Goal: Information Seeking & Learning: Learn about a topic

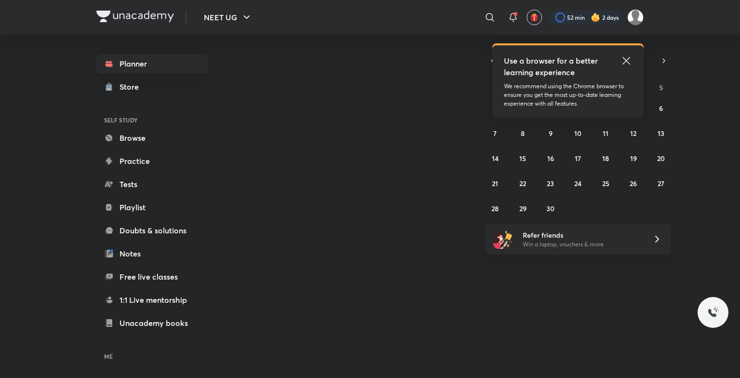
click at [625, 58] on icon at bounding box center [626, 61] width 12 height 12
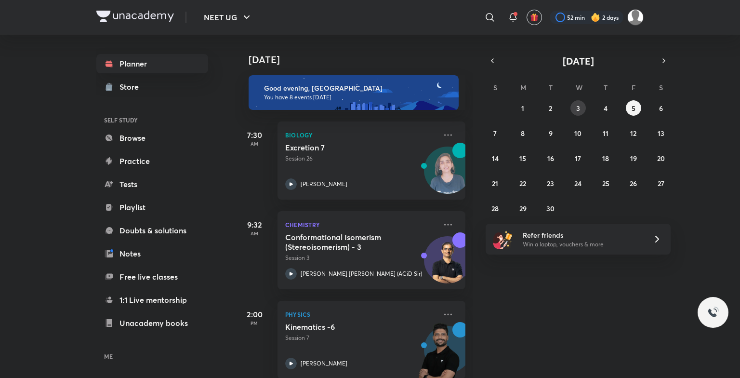
click at [580, 106] on button "3" at bounding box center [577, 107] width 15 height 15
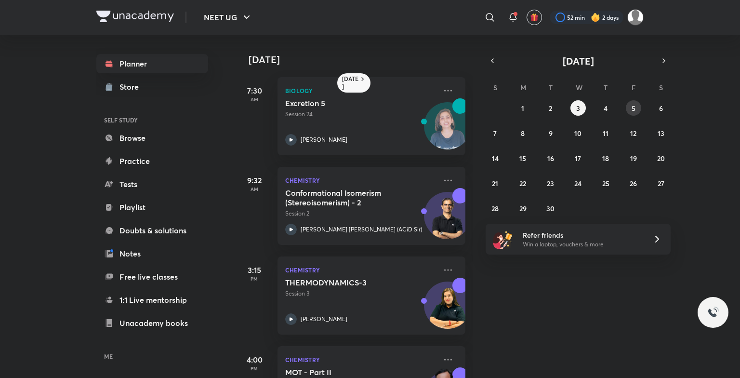
click at [636, 106] on button "5" at bounding box center [633, 107] width 15 height 15
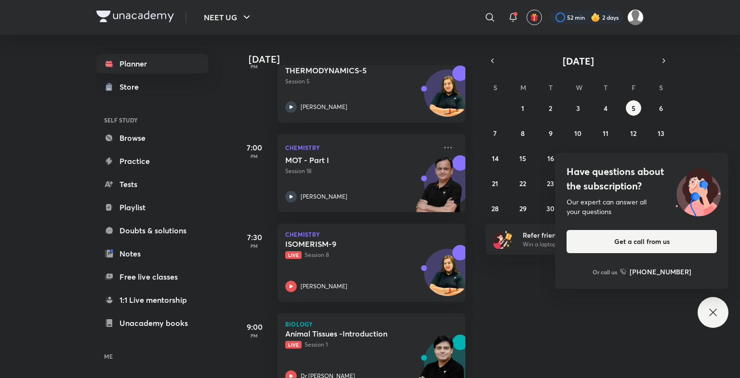
scroll to position [464, 0]
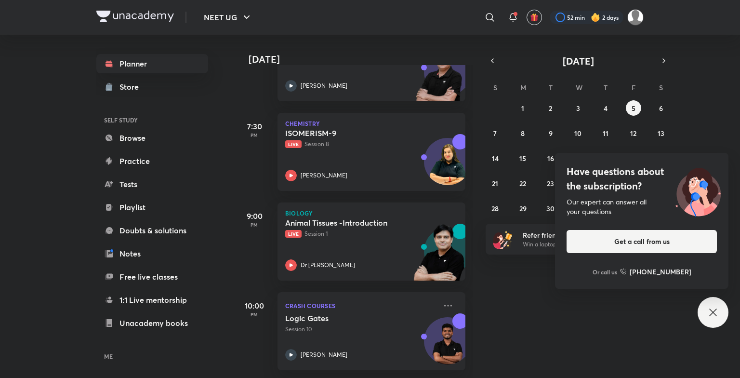
click at [711, 309] on icon at bounding box center [713, 312] width 12 height 12
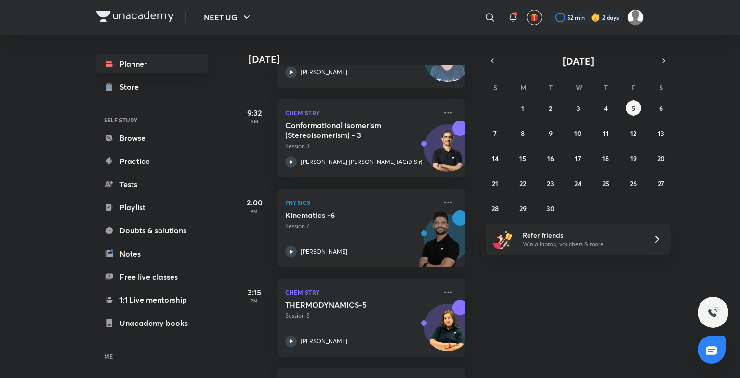
scroll to position [0, 0]
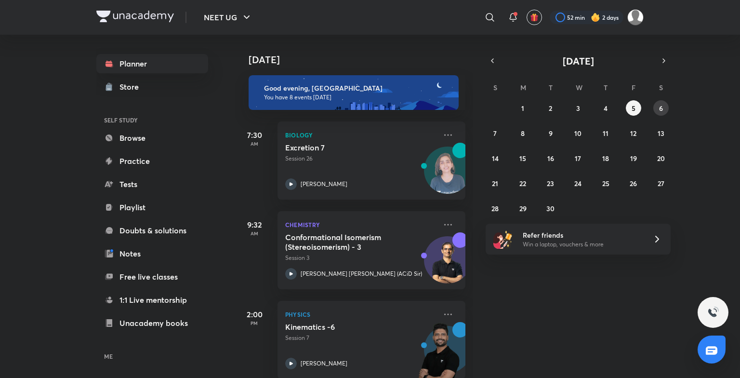
click at [659, 104] on abbr "6" at bounding box center [661, 108] width 4 height 9
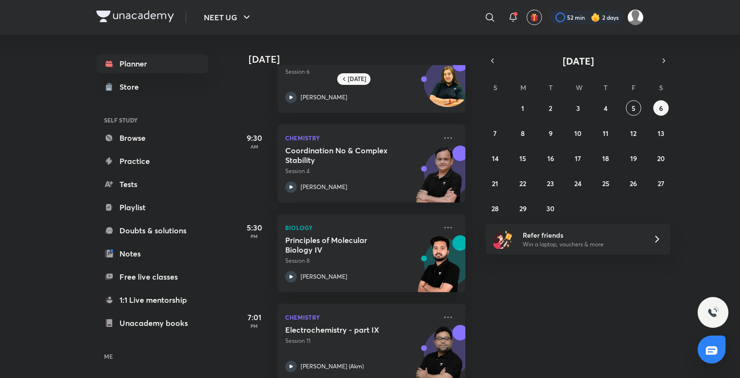
scroll to position [61, 0]
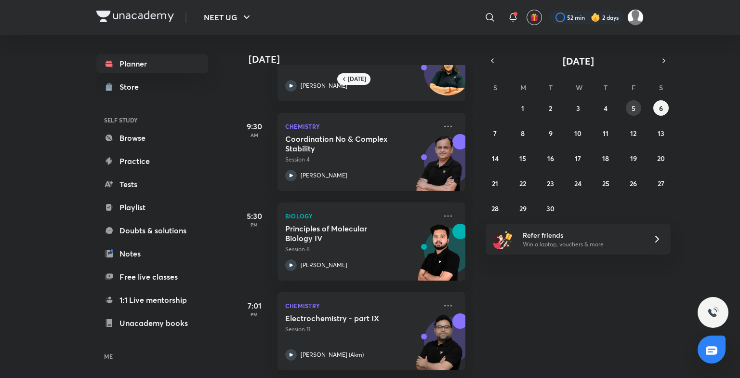
click at [635, 110] on abbr "5" at bounding box center [634, 108] width 4 height 9
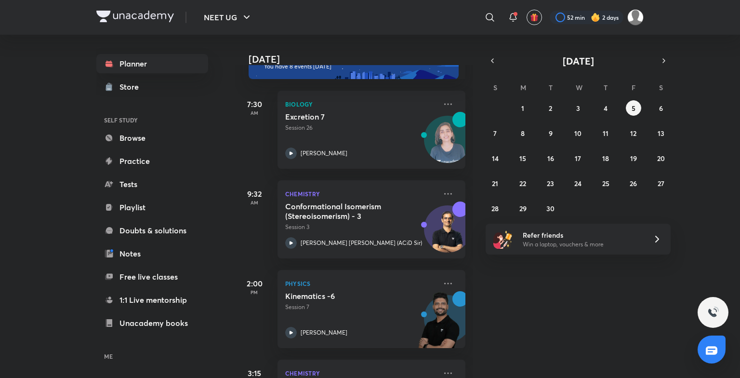
scroll to position [0, 0]
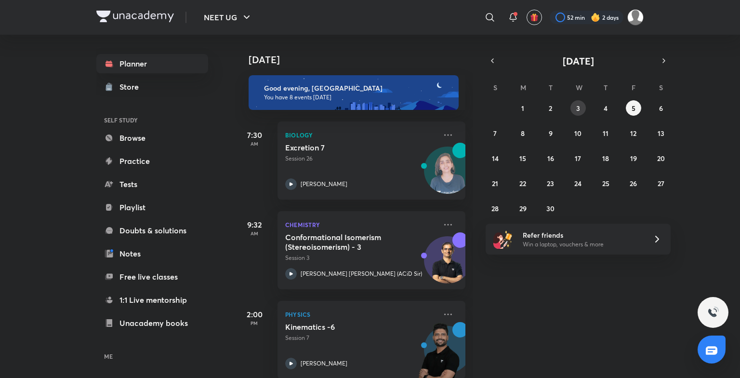
click at [575, 102] on button "3" at bounding box center [577, 107] width 15 height 15
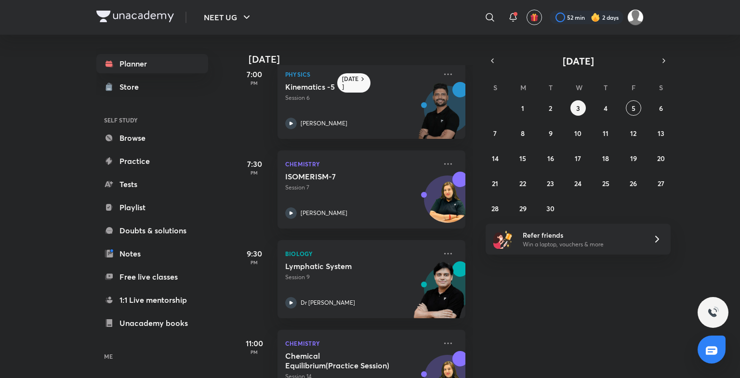
scroll to position [509, 0]
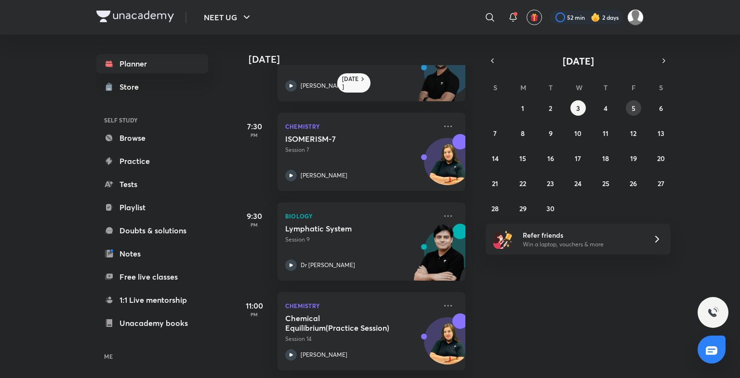
click at [637, 107] on button "5" at bounding box center [633, 107] width 15 height 15
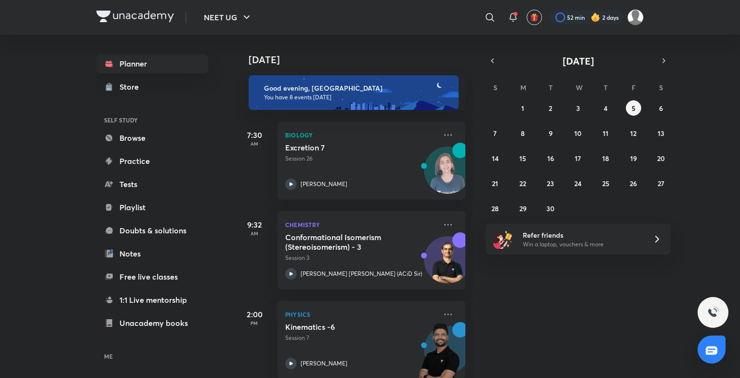
click at [527, 125] on div "31 1 2 3 4 5 6 7 8 9 10 11 12 13 14 15 16 17 18 19 20 21 22 23 24 25 26 27 28 2…" at bounding box center [578, 158] width 185 height 116
click at [527, 133] on button "8" at bounding box center [522, 132] width 15 height 15
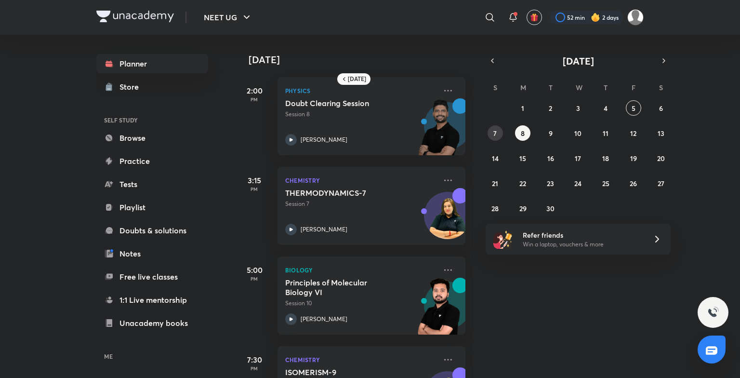
click at [495, 130] on abbr "7" at bounding box center [494, 133] width 3 height 9
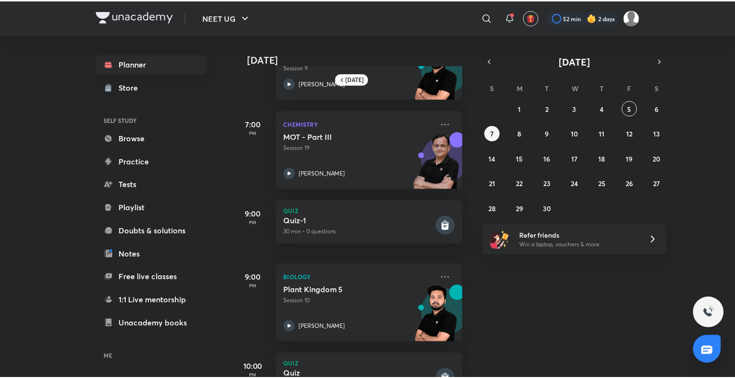
scroll to position [162, 0]
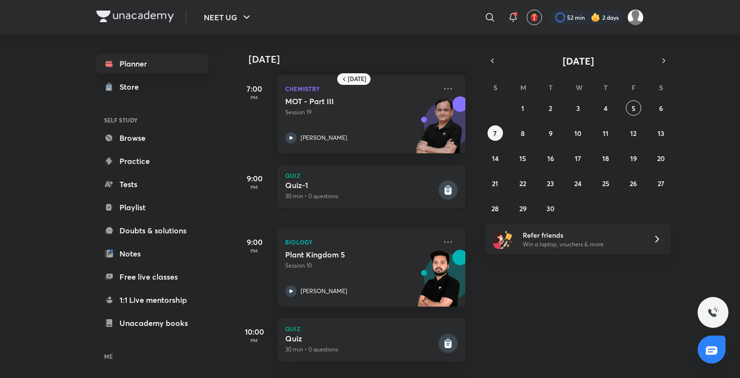
click at [421, 180] on h5 "Quiz-1" at bounding box center [360, 185] width 151 height 10
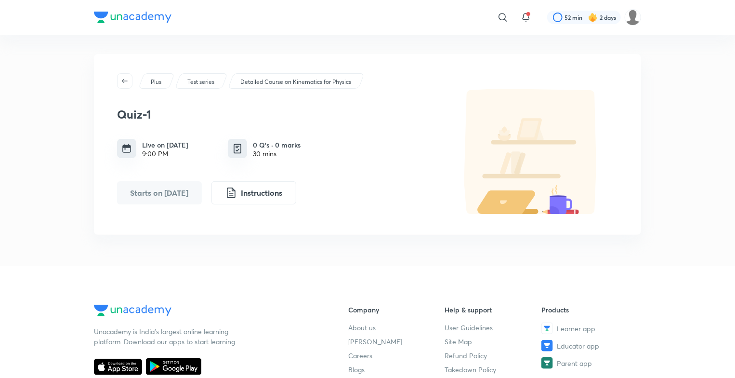
click at [117, 17] on img at bounding box center [133, 18] width 78 height 12
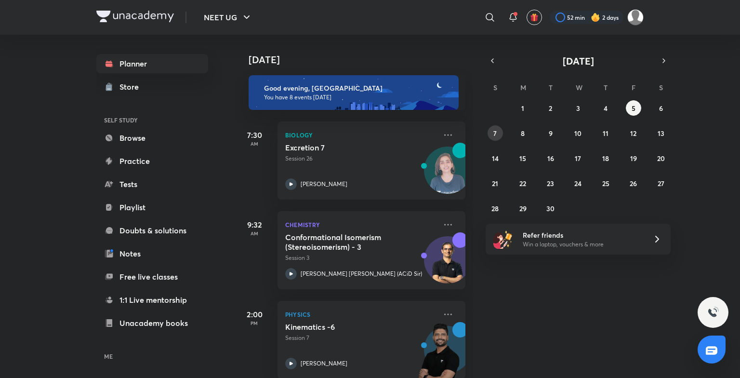
click at [500, 133] on button "7" at bounding box center [495, 132] width 15 height 15
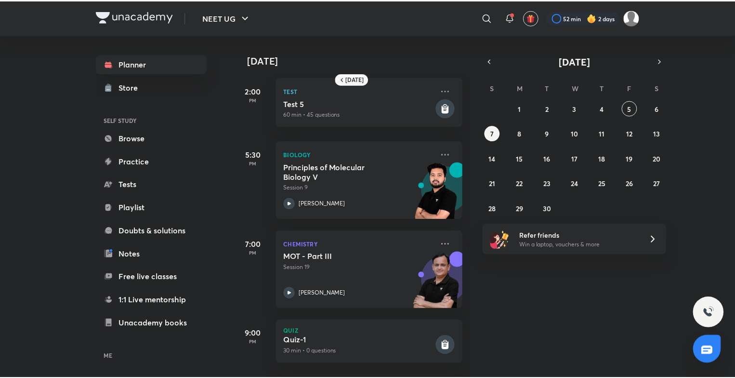
scroll to position [162, 0]
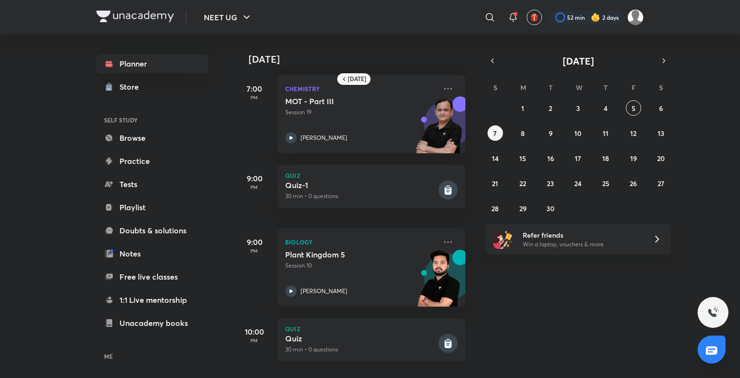
click at [416, 333] on h5 "Quiz" at bounding box center [360, 338] width 151 height 10
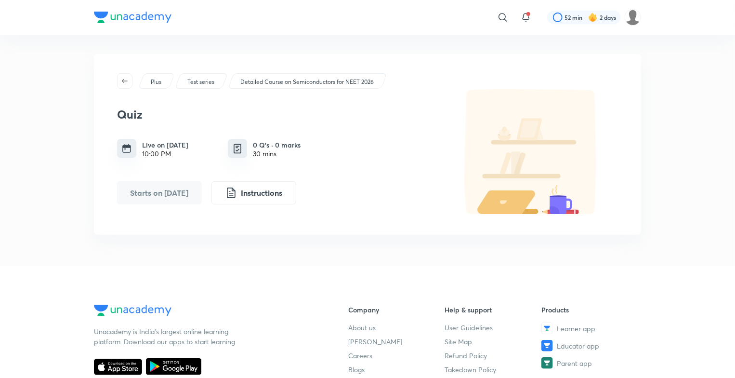
click at [112, 25] on div at bounding box center [133, 19] width 78 height 14
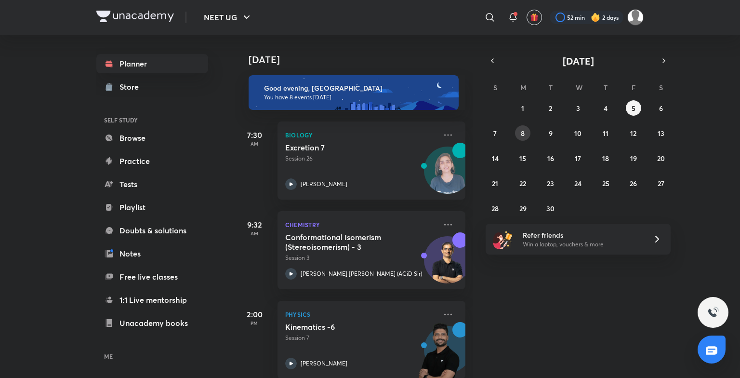
click at [516, 132] on button "8" at bounding box center [522, 132] width 15 height 15
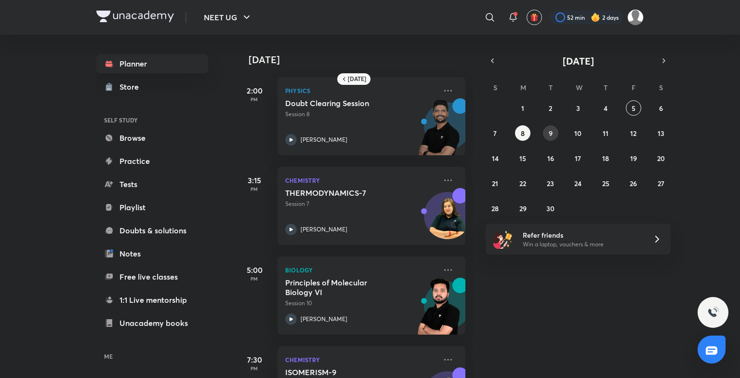
click at [550, 126] on button "9" at bounding box center [550, 132] width 15 height 15
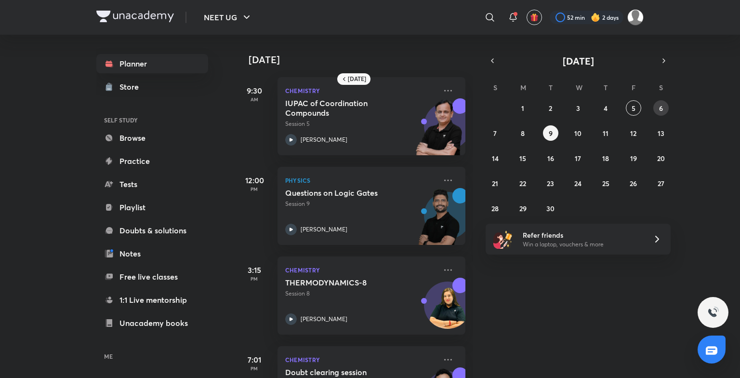
click at [657, 104] on button "6" at bounding box center [660, 107] width 15 height 15
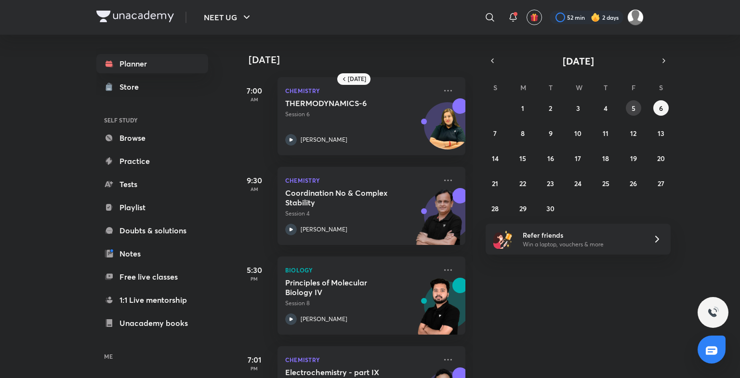
click at [633, 100] on button "5" at bounding box center [633, 107] width 15 height 15
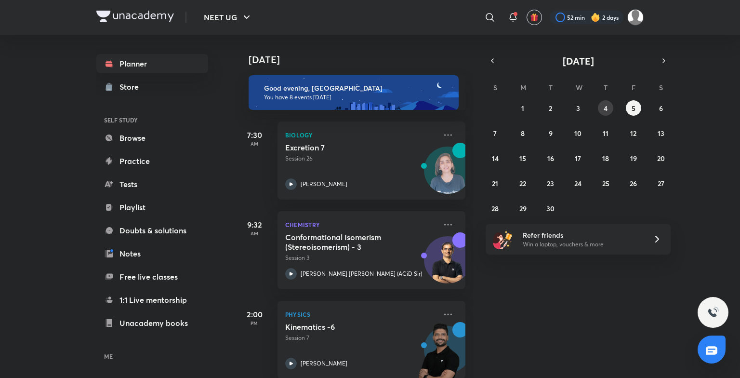
click at [603, 102] on button "4" at bounding box center [605, 107] width 15 height 15
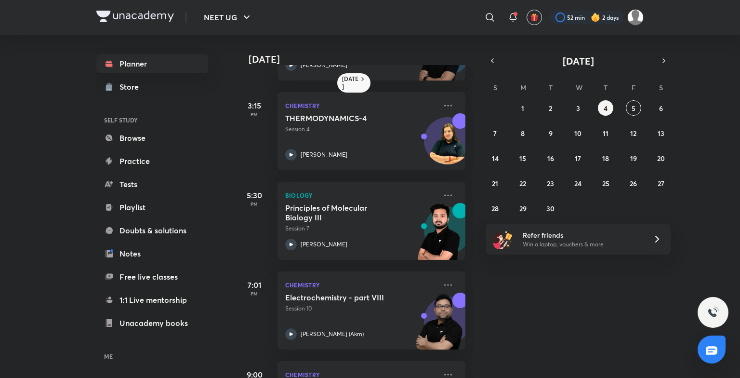
scroll to position [275, 0]
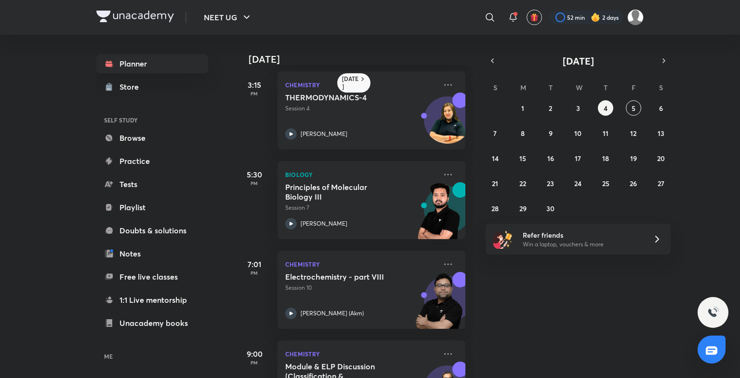
click at [652, 106] on div "31 1 2 3 4 5 6 7 8 9 10 11 12 13 14 15 16 17 18 19 20 21 22 23 24 25 26 27 28 2…" at bounding box center [578, 158] width 185 height 116
click at [673, 105] on div "Yesterday 7:30 AM Biology Excretion 6 Session 25 Dr. Rakshita Singh 9:30 AM Che…" at bounding box center [486, 206] width 503 height 343
drag, startPoint x: 651, startPoint y: 102, endPoint x: 665, endPoint y: 115, distance: 19.4
click at [665, 115] on div "31 1 2 3 4 5 6 7 8 9 10 11 12 13 14 15 16 17 18 19 20 21 22 23 24 25 26 27 28 2…" at bounding box center [578, 158] width 185 height 116
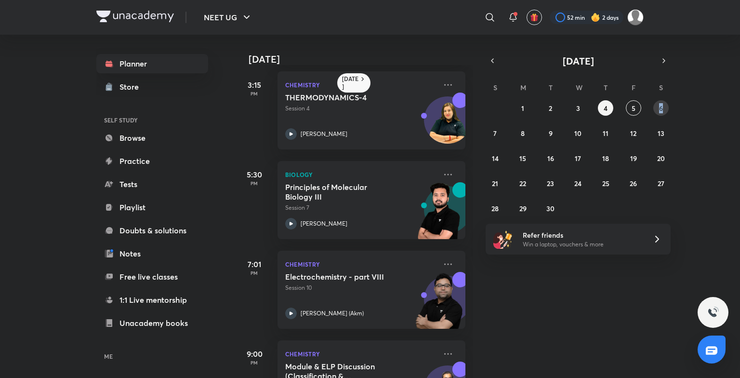
click at [657, 103] on button "6" at bounding box center [660, 107] width 15 height 15
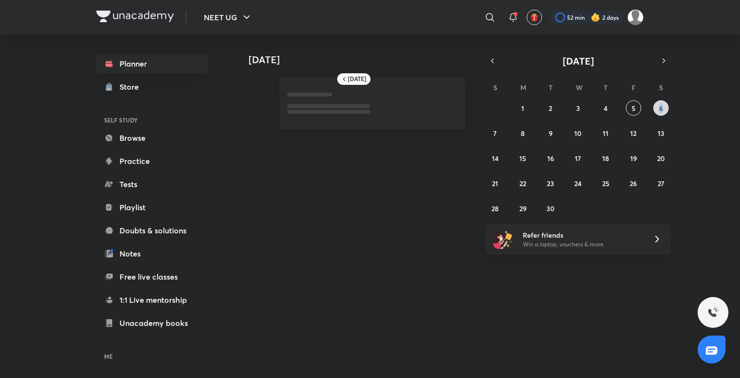
click at [657, 103] on button "6" at bounding box center [660, 107] width 15 height 15
drag, startPoint x: 657, startPoint y: 103, endPoint x: 600, endPoint y: 74, distance: 63.6
click at [600, 74] on div "September 2025 S M T W T F S 31 1 2 3 4 5 6 7 8 9 10 11 12 13 14 15 16 17 18 19…" at bounding box center [578, 135] width 185 height 162
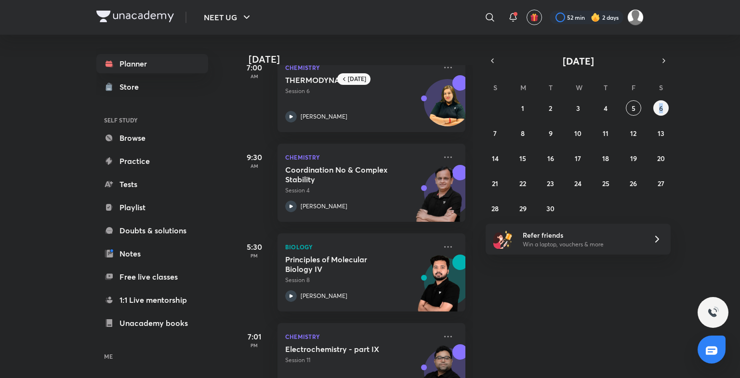
scroll to position [61, 0]
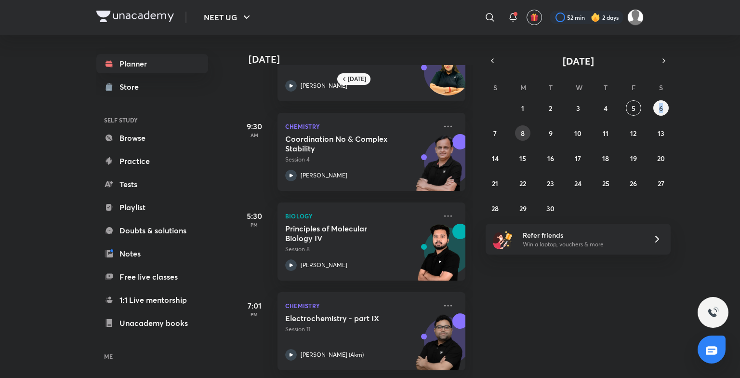
click at [528, 132] on button "8" at bounding box center [522, 132] width 15 height 15
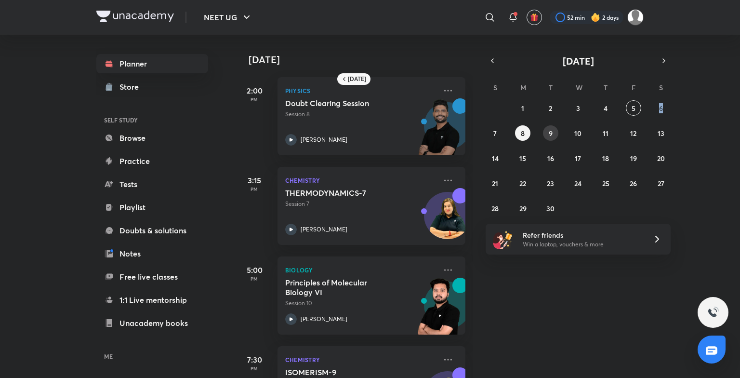
click at [553, 134] on button "9" at bounding box center [550, 132] width 15 height 15
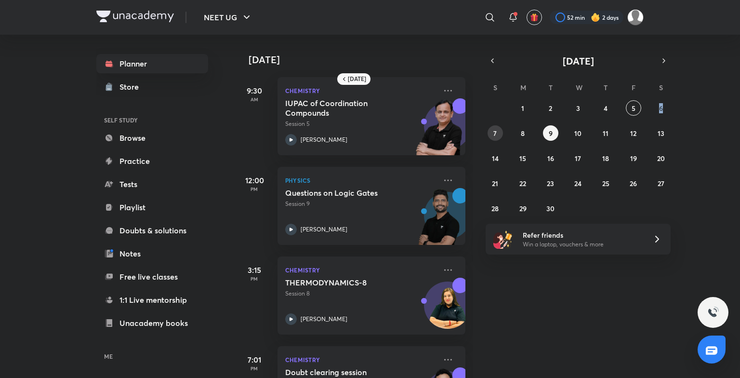
click at [497, 135] on button "7" at bounding box center [495, 132] width 15 height 15
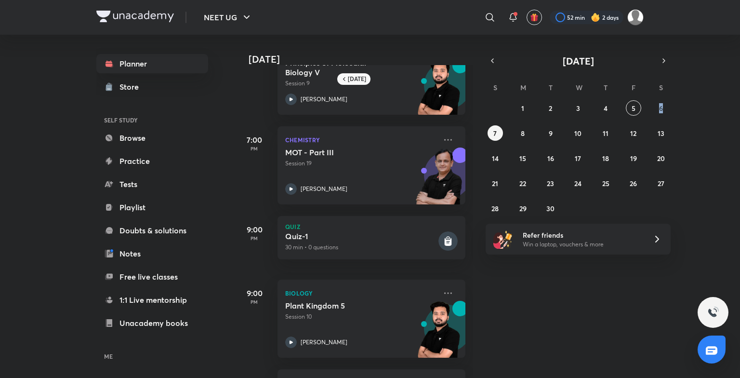
scroll to position [162, 0]
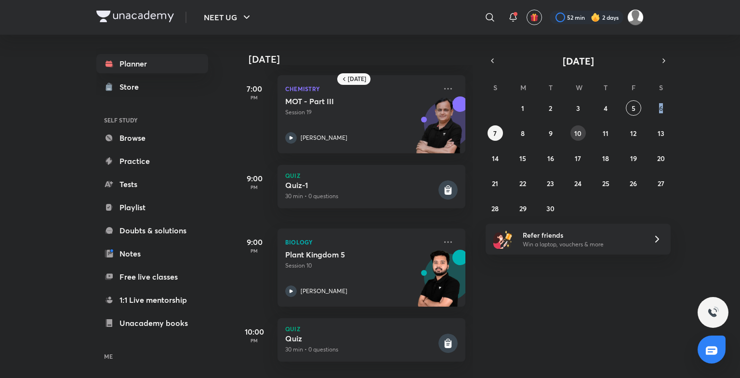
click at [578, 136] on abbr "10" at bounding box center [577, 133] width 7 height 9
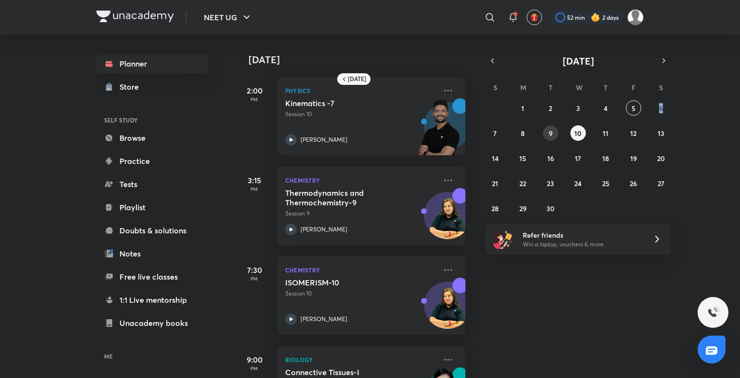
click at [544, 132] on button "9" at bounding box center [550, 132] width 15 height 15
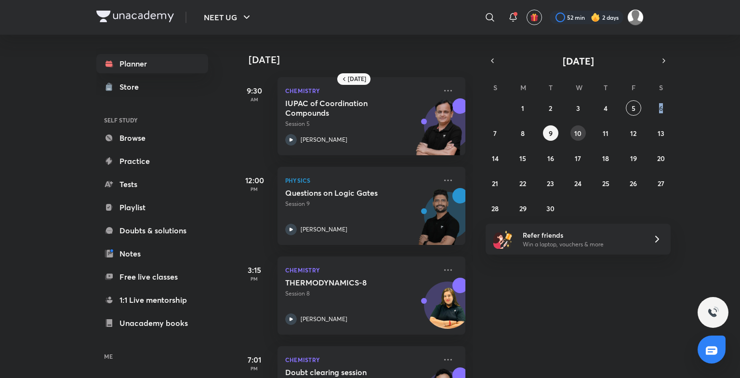
click at [581, 132] on abbr "10" at bounding box center [577, 133] width 7 height 9
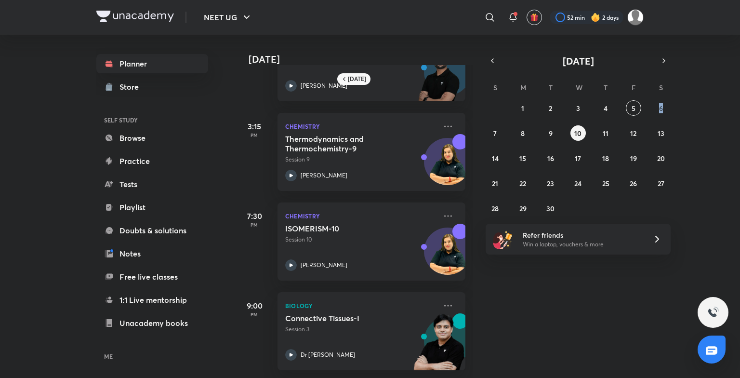
scroll to position [0, 0]
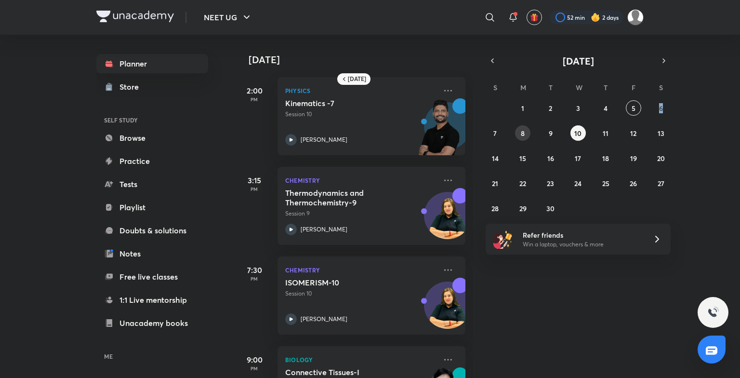
click at [524, 129] on abbr "8" at bounding box center [523, 133] width 4 height 9
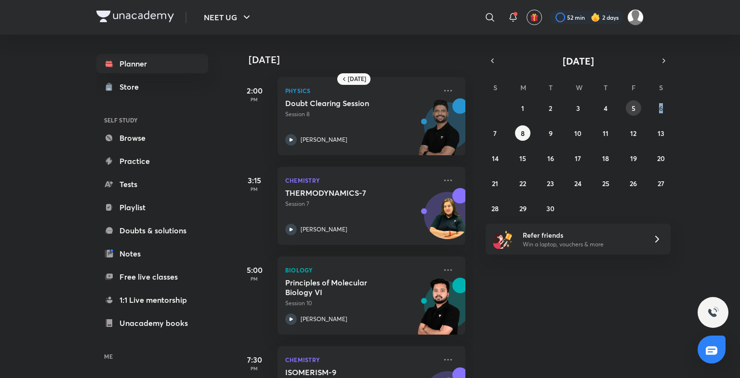
click at [636, 103] on button "5" at bounding box center [633, 107] width 15 height 15
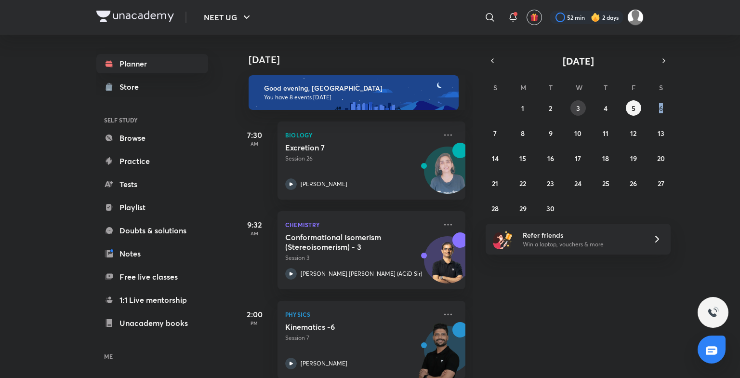
click at [581, 104] on button "3" at bounding box center [577, 107] width 15 height 15
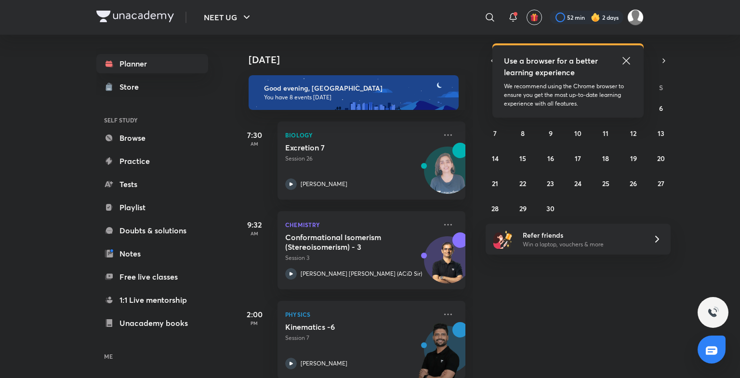
click at [630, 56] on icon at bounding box center [626, 61] width 12 height 12
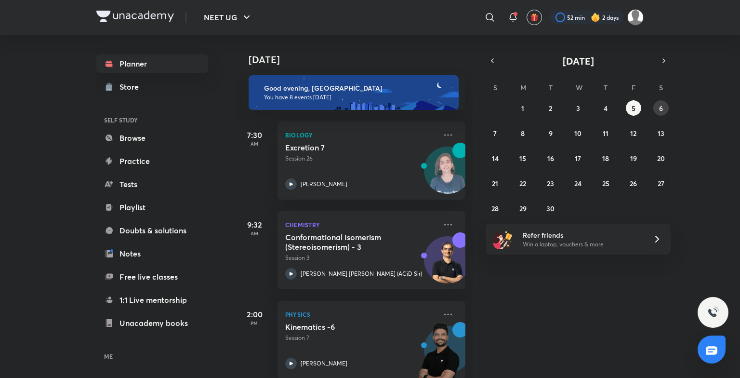
click at [661, 106] on abbr "6" at bounding box center [661, 108] width 4 height 9
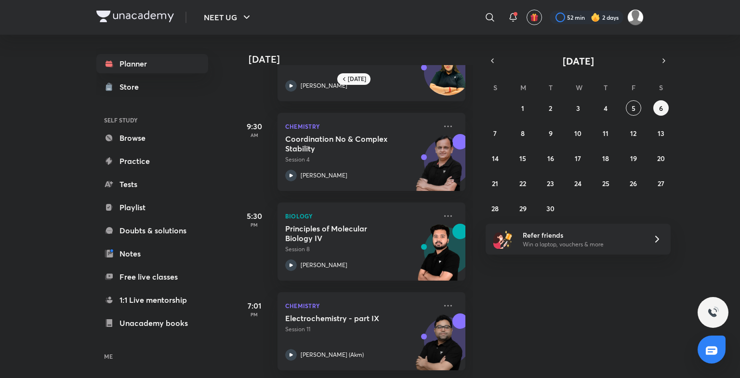
scroll to position [61, 0]
click at [437, 292] on div "Chemistry Electrochemistry - part IX Session 11 Ajay Mishra (Akm)" at bounding box center [371, 331] width 188 height 78
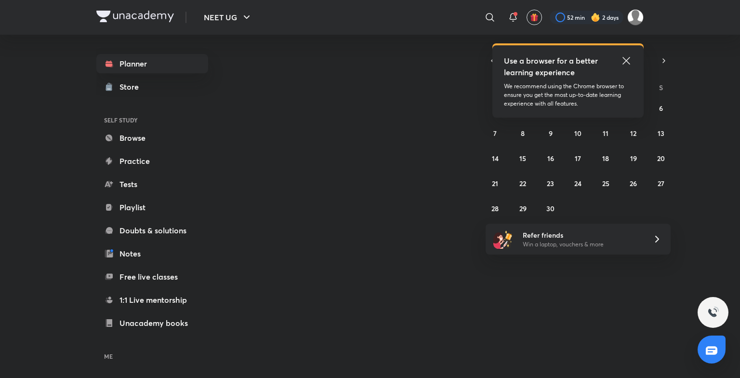
click at [628, 50] on div "Use a browser for a better learning experience We recommend using the Chrome br…" at bounding box center [567, 81] width 151 height 72
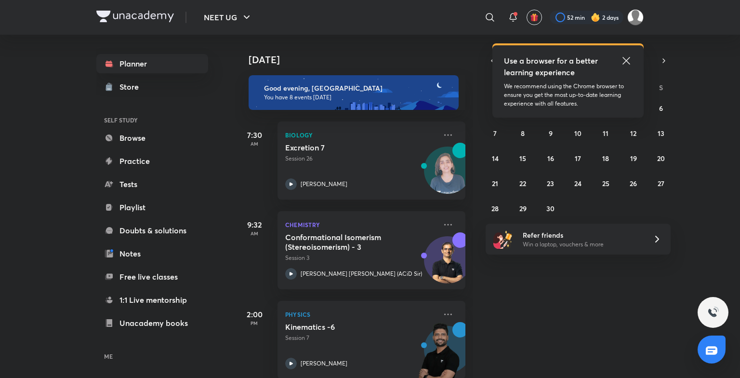
click at [627, 55] on icon at bounding box center [626, 61] width 12 height 12
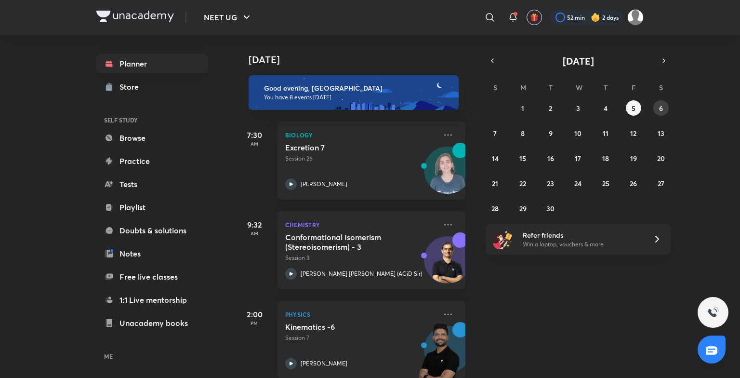
click at [659, 104] on abbr "6" at bounding box center [661, 108] width 4 height 9
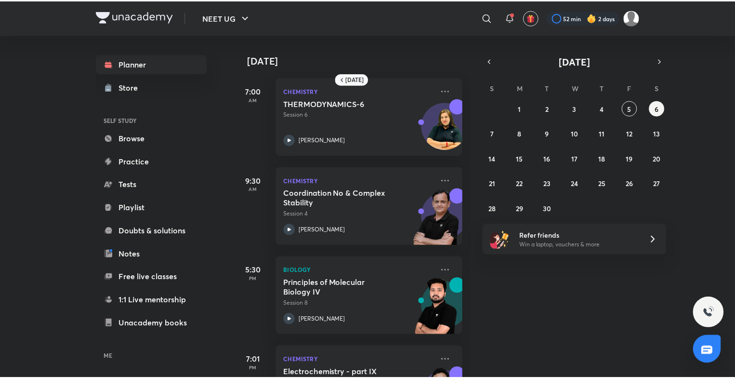
scroll to position [61, 0]
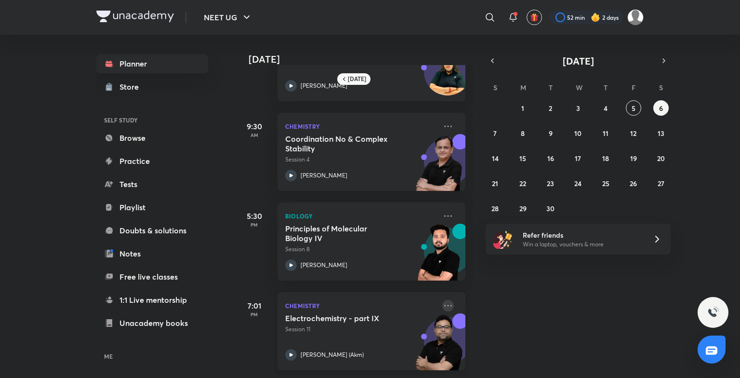
click at [442, 300] on icon at bounding box center [448, 306] width 12 height 12
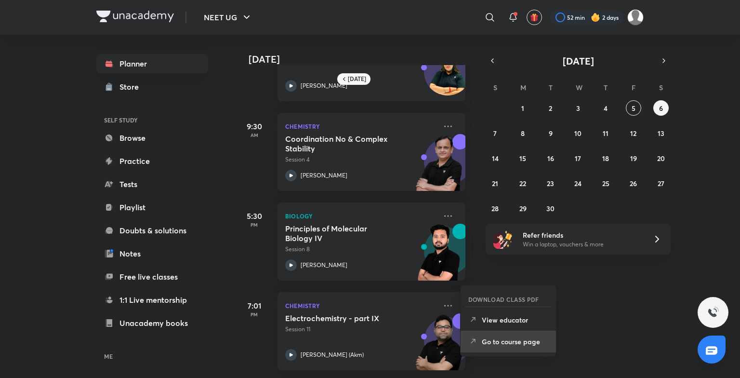
click at [499, 343] on p "Go to course page" at bounding box center [515, 341] width 66 height 10
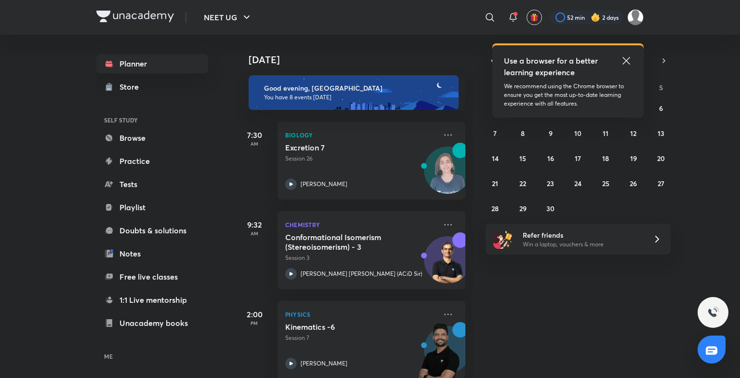
click at [630, 55] on icon at bounding box center [626, 61] width 12 height 12
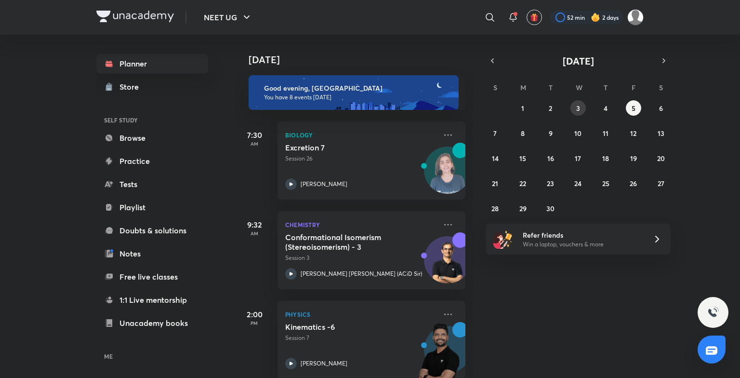
click at [579, 110] on abbr "3" at bounding box center [578, 108] width 4 height 9
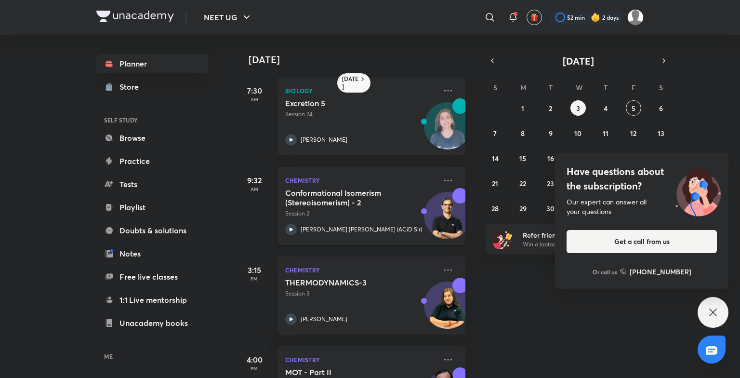
click at [428, 190] on div "Conformational Isomerism (Stereoisomerism) - 2 Session 2" at bounding box center [360, 203] width 151 height 30
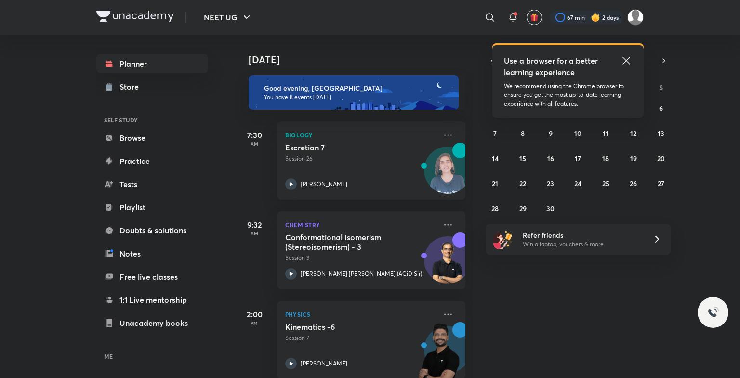
click at [626, 56] on icon at bounding box center [626, 61] width 12 height 12
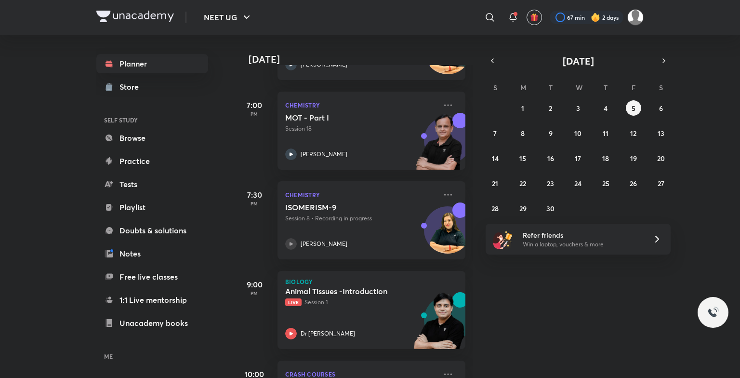
scroll to position [464, 0]
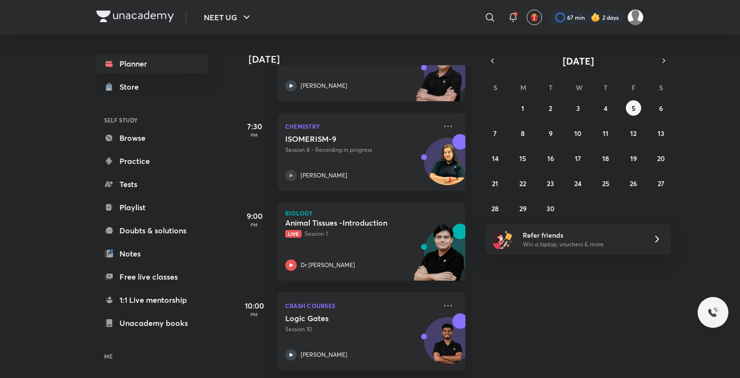
click at [391, 120] on p "Chemistry" at bounding box center [360, 126] width 151 height 12
click at [379, 145] on p "Session 8 • Recording in progress" at bounding box center [360, 149] width 151 height 9
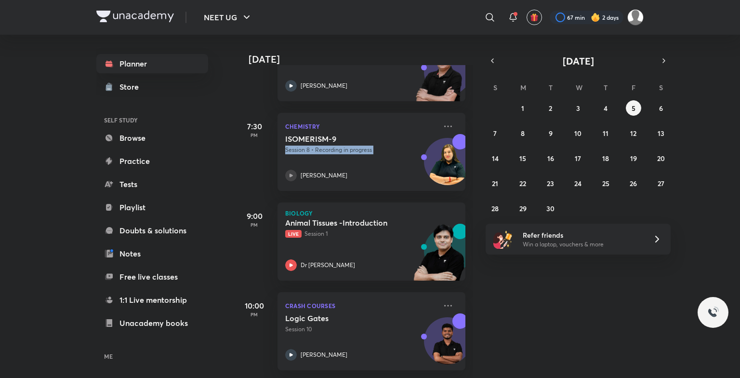
drag, startPoint x: 379, startPoint y: 141, endPoint x: 403, endPoint y: 152, distance: 26.5
click at [403, 152] on div "ISOMERISM-9 Session 8 • Recording in progress [PERSON_NAME]" at bounding box center [360, 157] width 151 height 47
click at [442, 123] on icon at bounding box center [448, 126] width 12 height 12
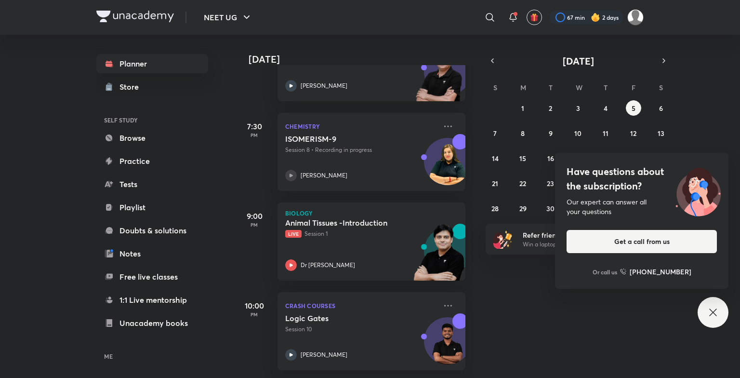
click at [395, 170] on div "[PERSON_NAME]" at bounding box center [360, 176] width 151 height 12
click at [286, 170] on div at bounding box center [291, 176] width 12 height 12
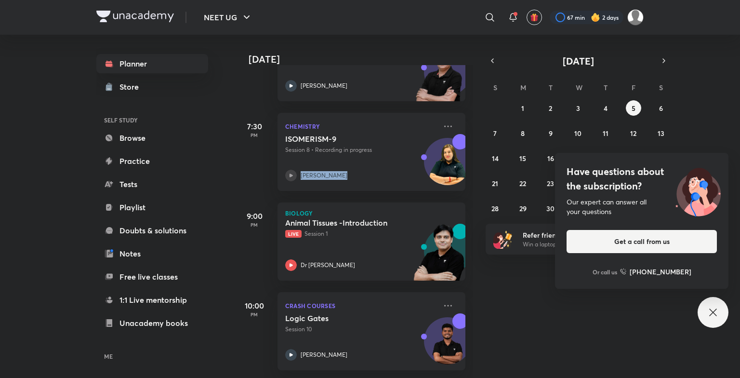
click at [286, 170] on div at bounding box center [291, 176] width 12 height 12
drag, startPoint x: 286, startPoint y: 164, endPoint x: 326, endPoint y: 164, distance: 40.5
click at [326, 171] on p "[PERSON_NAME]" at bounding box center [324, 175] width 47 height 9
